Goal: Task Accomplishment & Management: Use online tool/utility

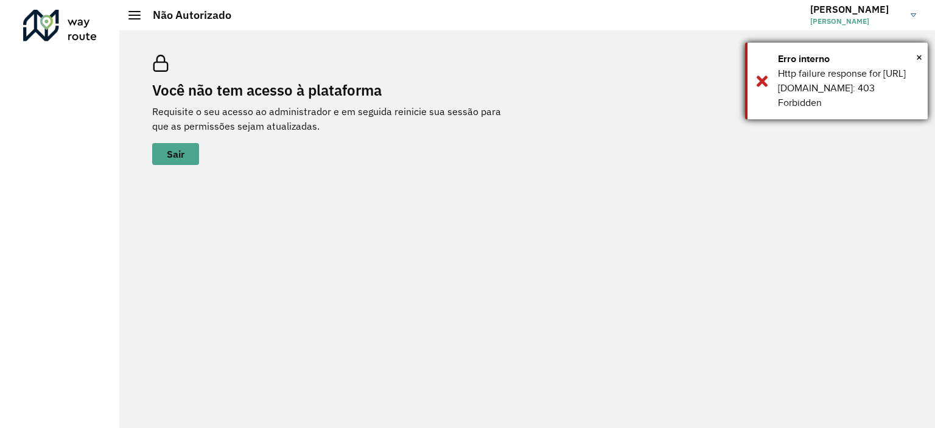
click at [913, 54] on div "Erro interno" at bounding box center [848, 59] width 141 height 15
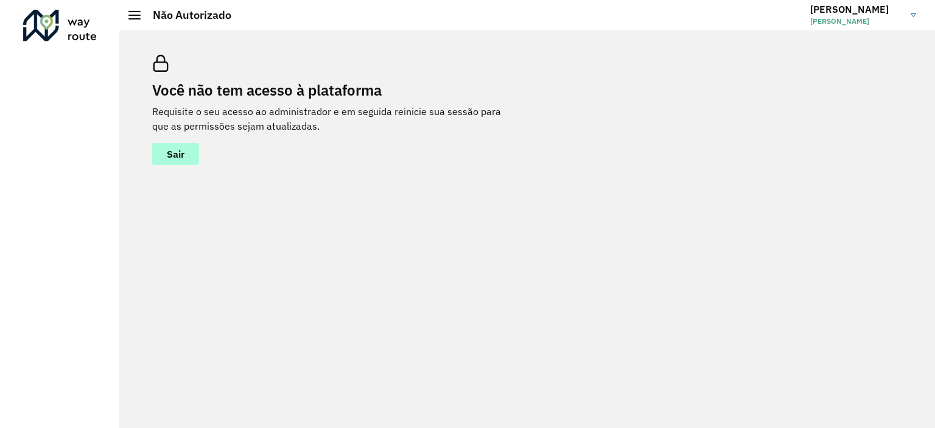
click at [183, 155] on span "Sair" at bounding box center [176, 154] width 18 height 10
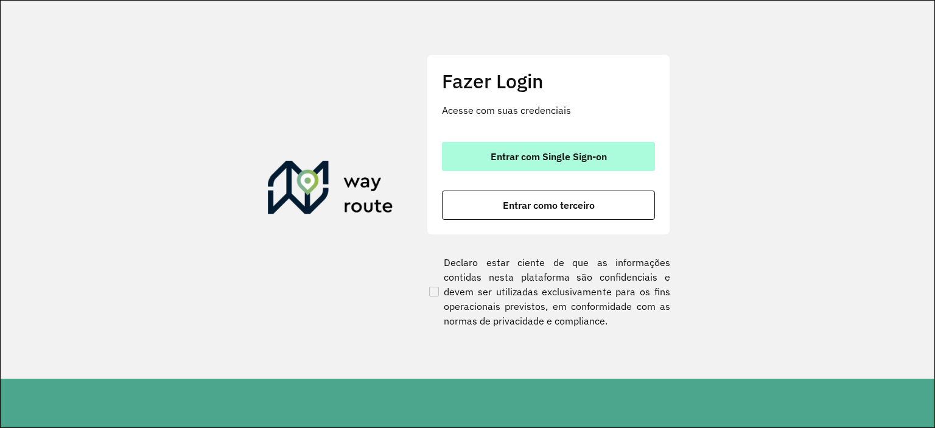
click at [515, 152] on span "Entrar com Single Sign-on" at bounding box center [548, 157] width 116 height 10
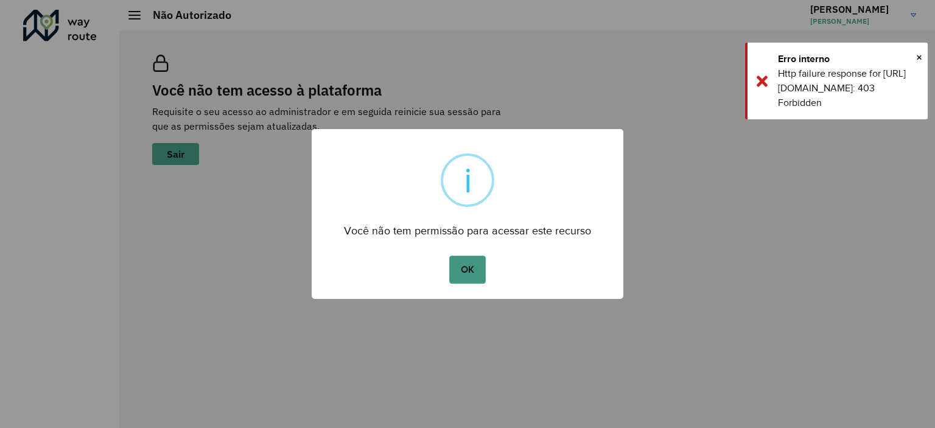
click at [453, 277] on button "OK" at bounding box center [467, 270] width 36 height 28
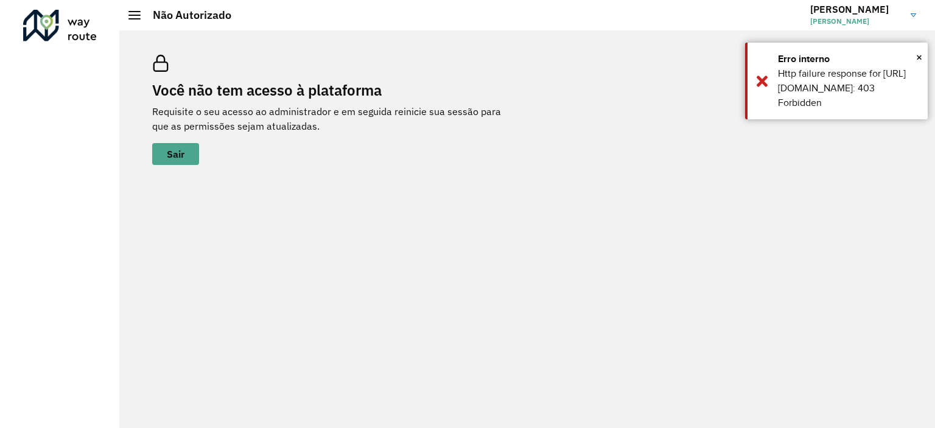
click at [916, 39] on div "Você não tem acesso à plataforma Requisite o seu acesso ao administrador e em s…" at bounding box center [526, 228] width 815 height 397
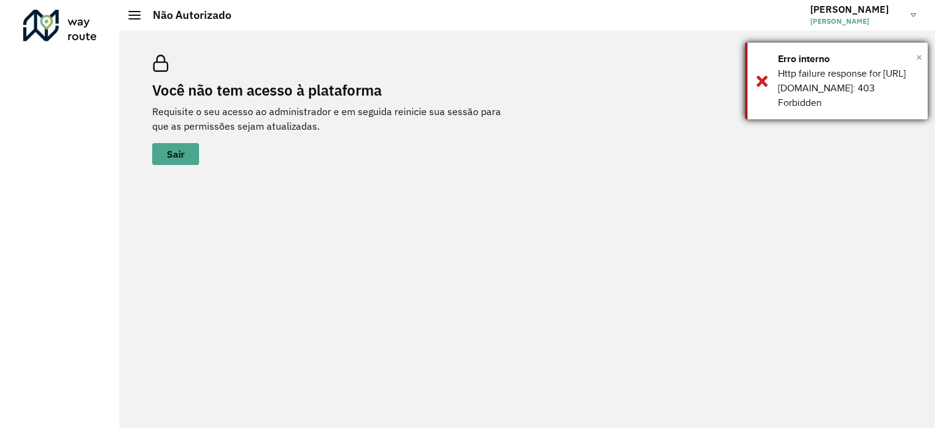
click at [921, 53] on span "×" at bounding box center [919, 57] width 6 height 18
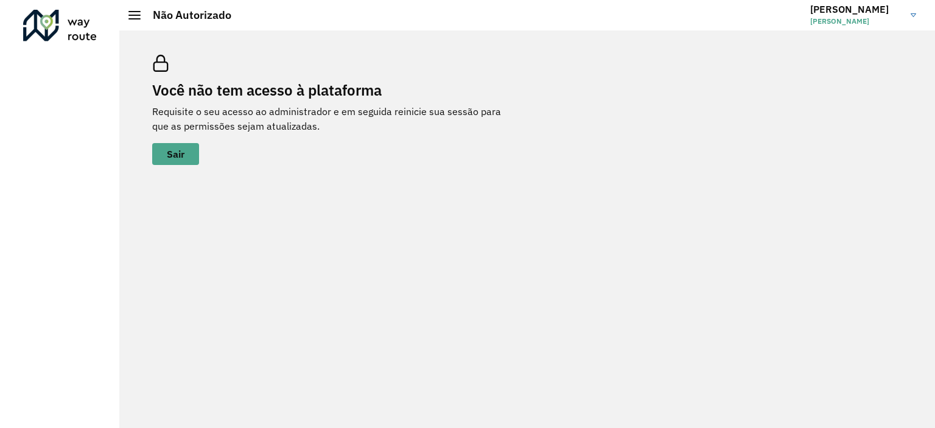
click at [132, 12] on span at bounding box center [134, 11] width 12 height 1
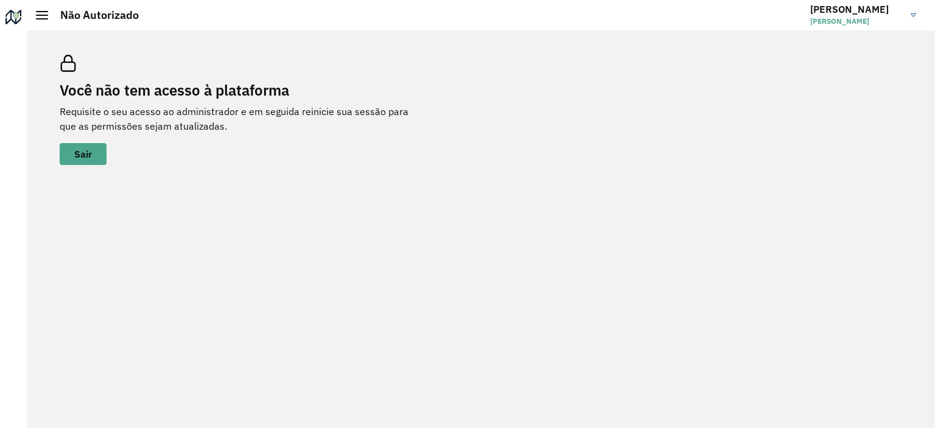
click at [915, 13] on img at bounding box center [912, 15] width 5 height 4
click at [914, 13] on img at bounding box center [912, 15] width 5 height 4
click at [467, 191] on div "Você não tem acesso à plataforma Requisite o seu acesso ao administrador e em s…" at bounding box center [481, 228] width 908 height 397
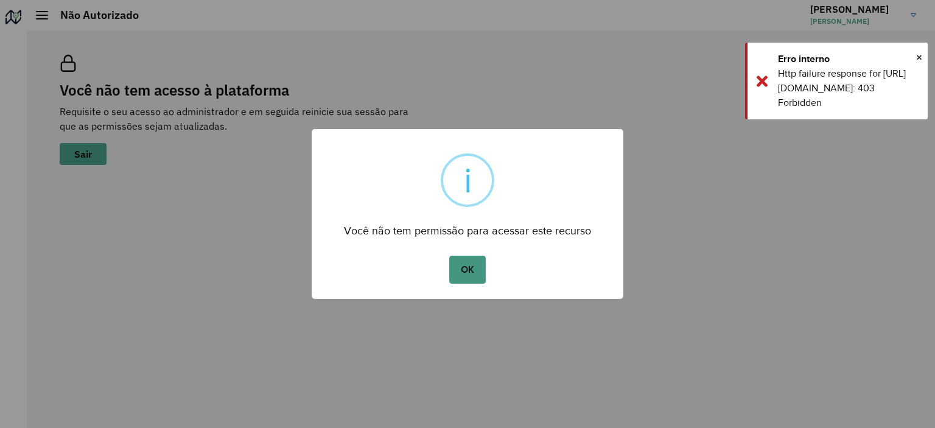
click at [470, 270] on button "OK" at bounding box center [467, 270] width 36 height 28
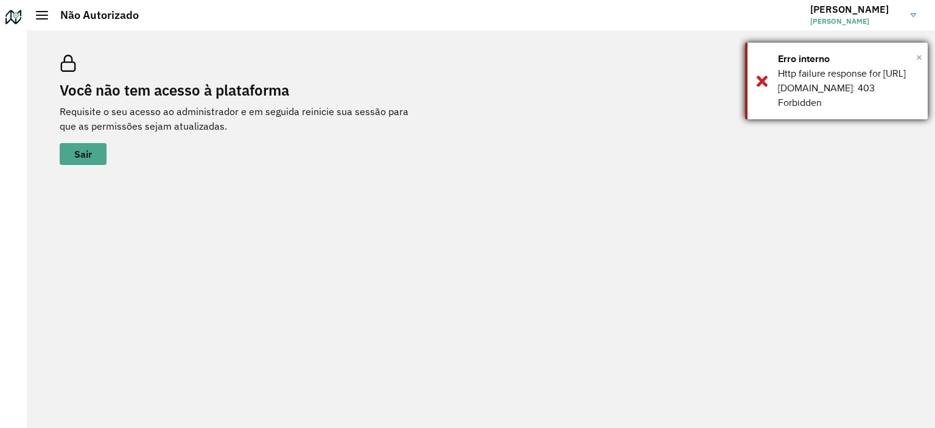
click at [918, 50] on span "×" at bounding box center [919, 57] width 6 height 18
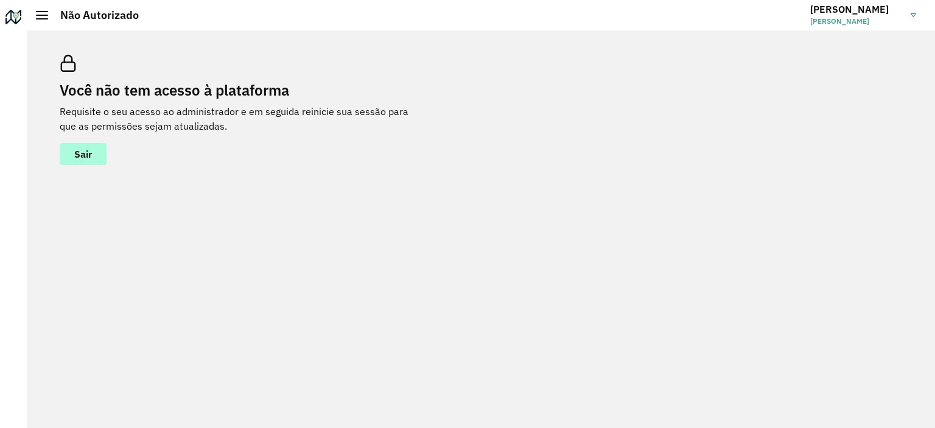
drag, startPoint x: 89, startPoint y: 152, endPoint x: 100, endPoint y: 155, distance: 11.0
click at [91, 152] on span "Sair" at bounding box center [83, 154] width 18 height 10
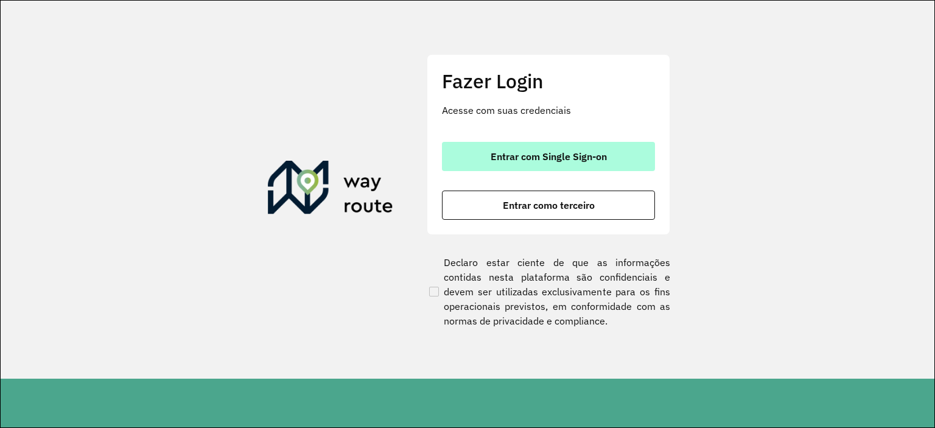
click at [553, 158] on span "Entrar com Single Sign-on" at bounding box center [548, 157] width 116 height 10
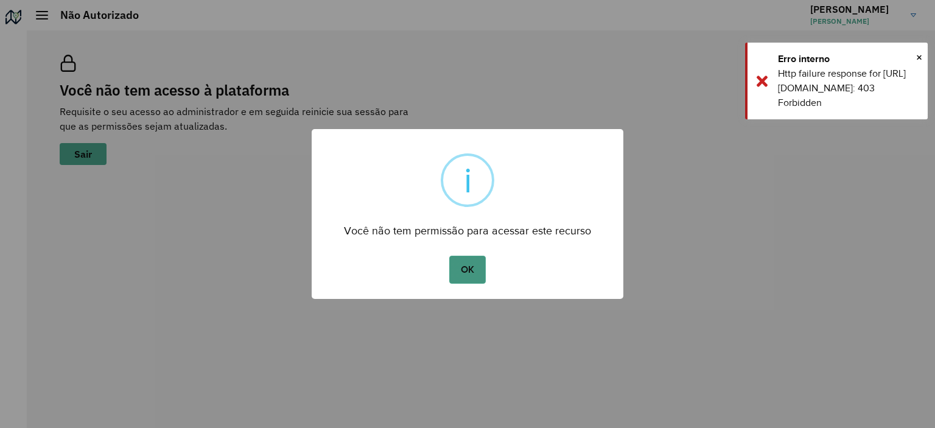
click at [449, 263] on button "OK" at bounding box center [467, 270] width 36 height 28
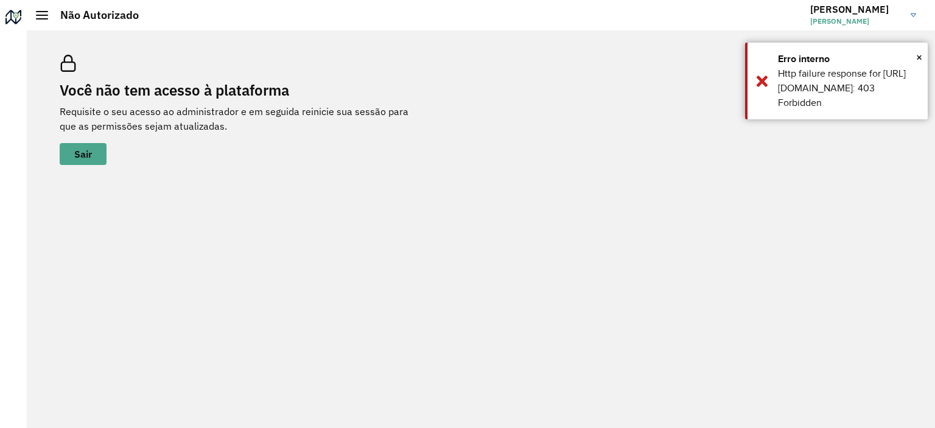
click at [375, 185] on div "Você não tem acesso à plataforma Requisite o seu acesso ao administrador e em s…" at bounding box center [481, 228] width 908 height 397
